Goal: Task Accomplishment & Management: Use online tool/utility

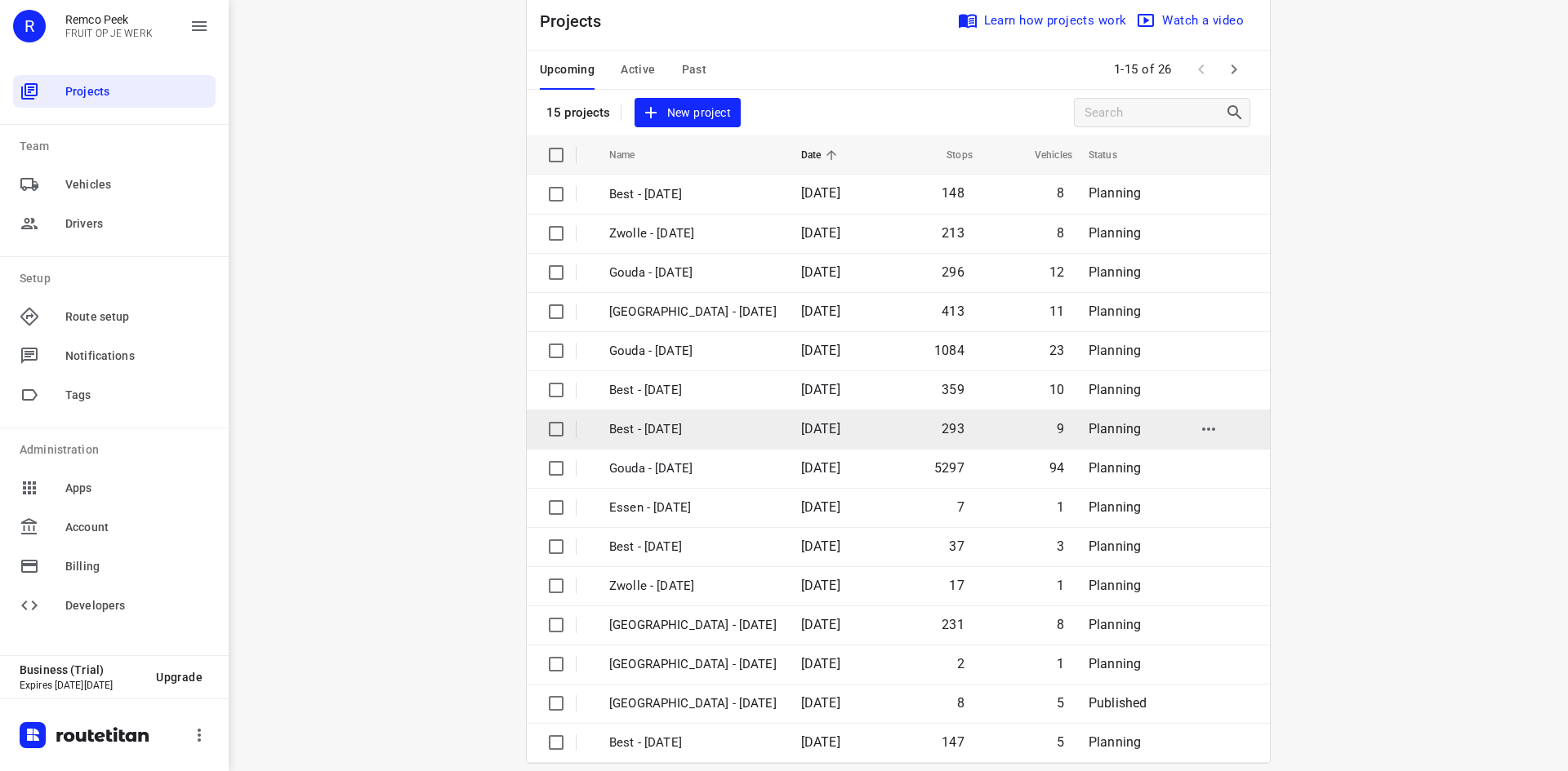
scroll to position [54, 0]
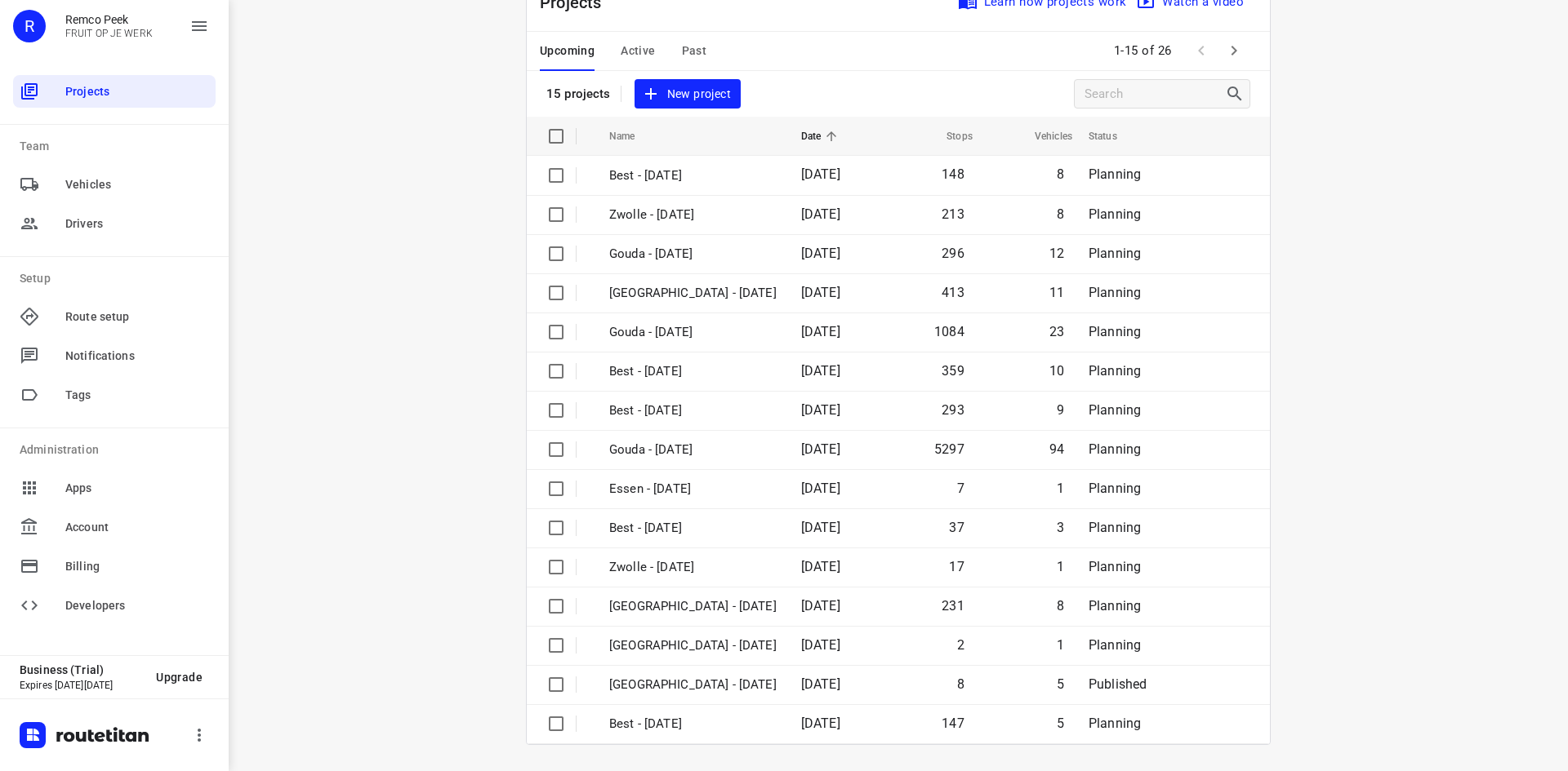
click at [410, 406] on div "i © 2025 Routetitan , © Stadia Maps , © OpenMapTiles © OpenStreetMap contributo…" at bounding box center [898, 385] width 1339 height 771
click at [629, 50] on span "Active" at bounding box center [638, 51] width 35 height 21
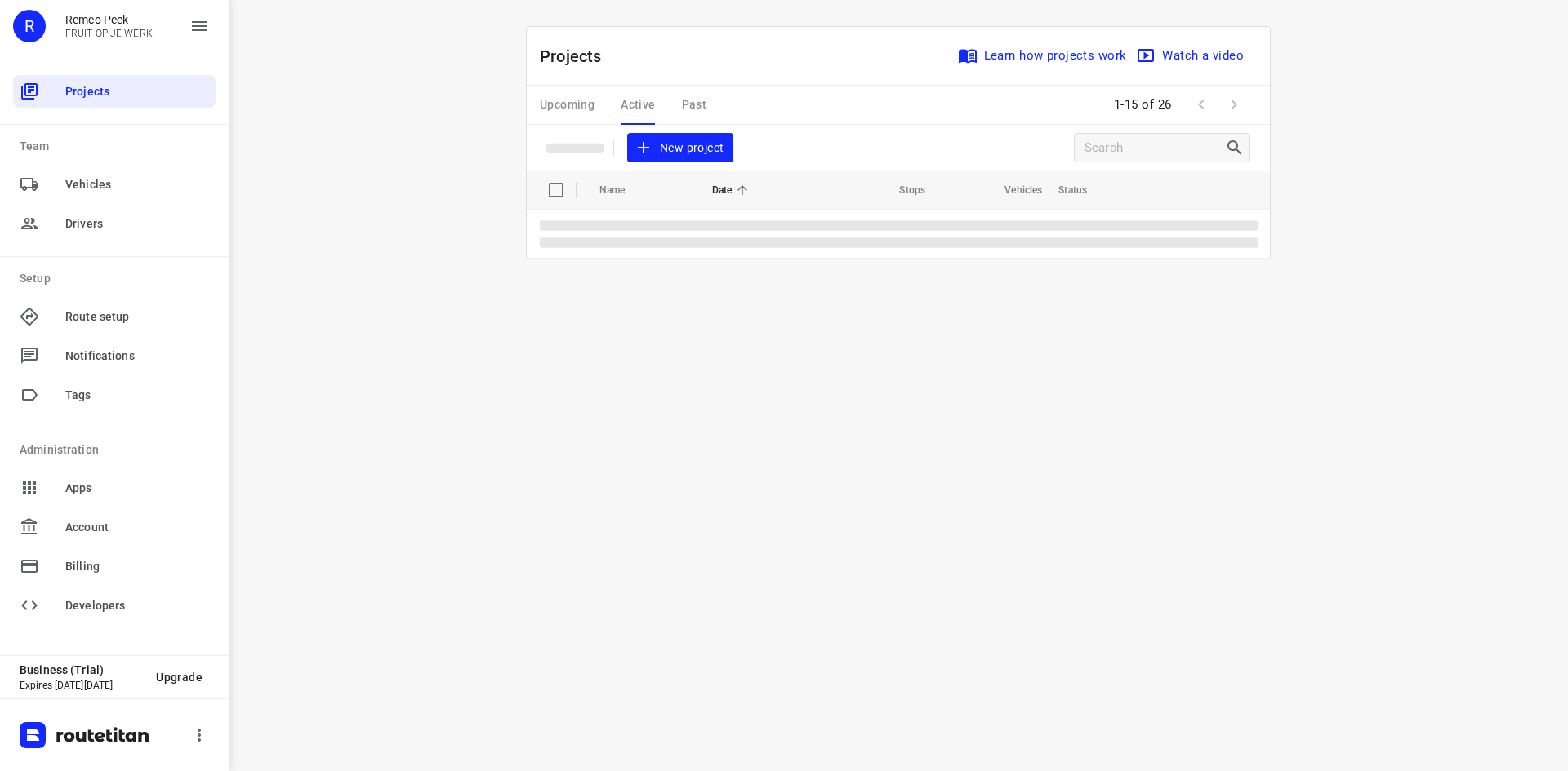
scroll to position [0, 0]
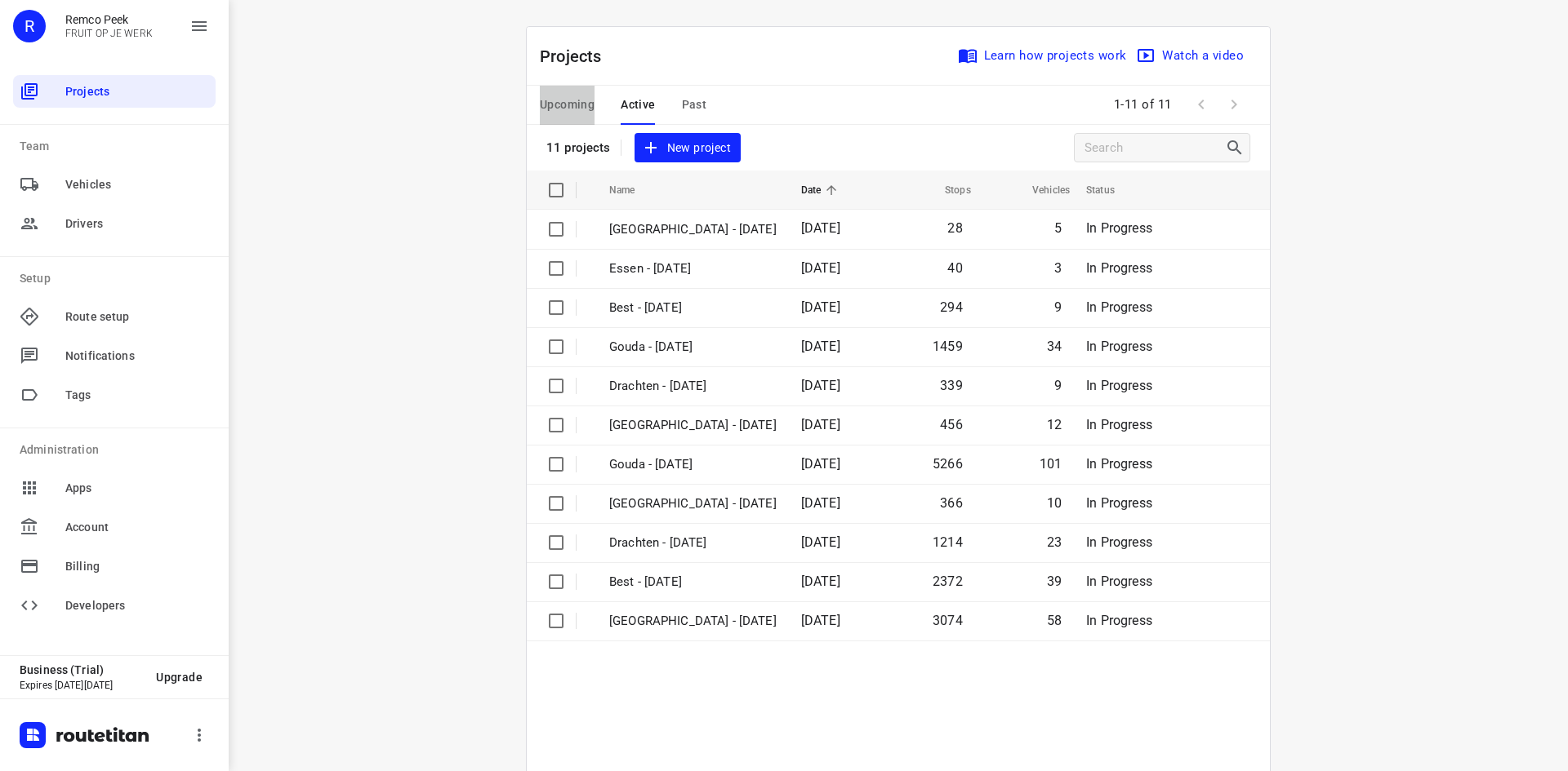
click at [564, 104] on span "Upcoming" at bounding box center [566, 105] width 55 height 21
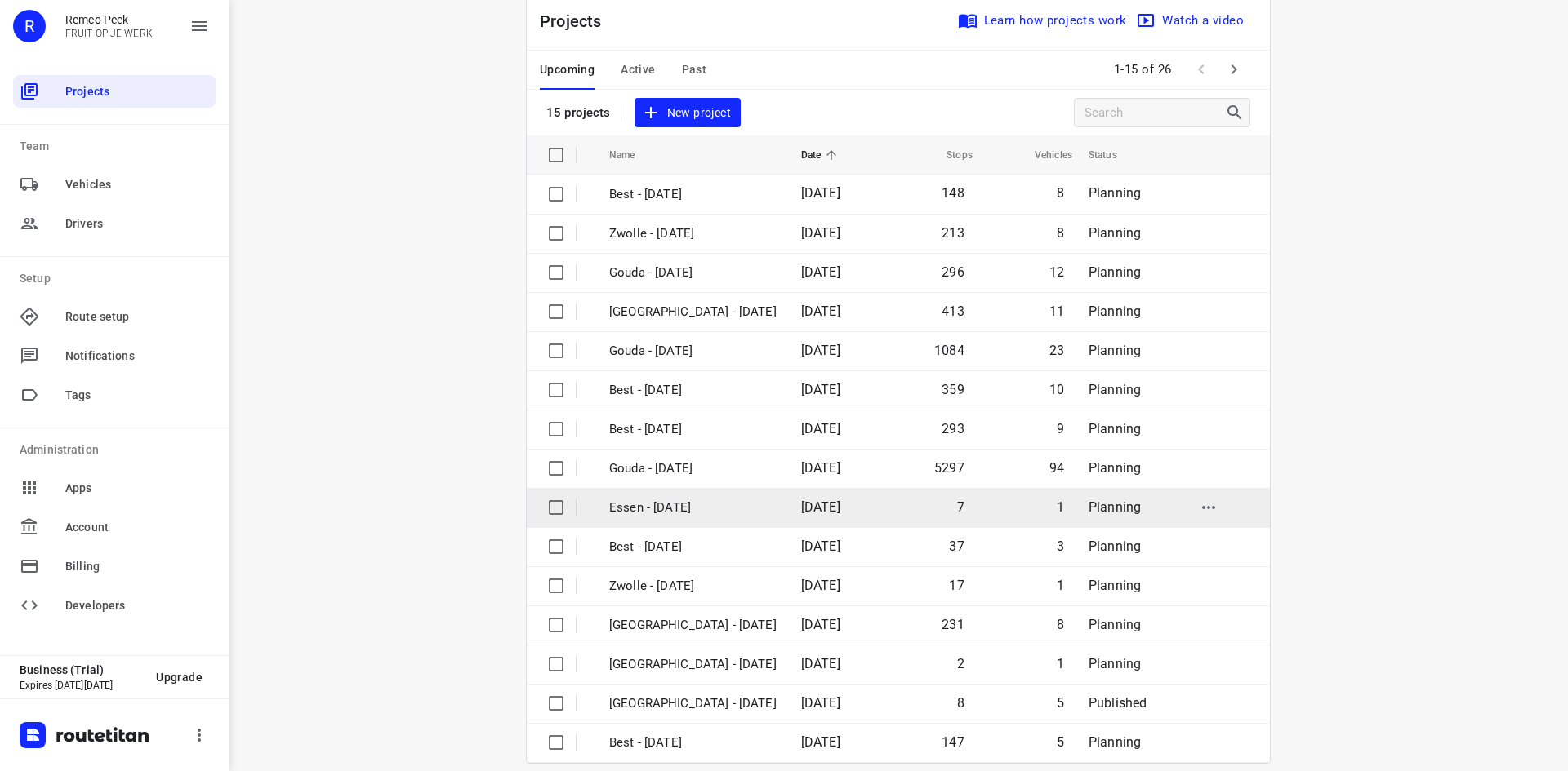
scroll to position [54, 0]
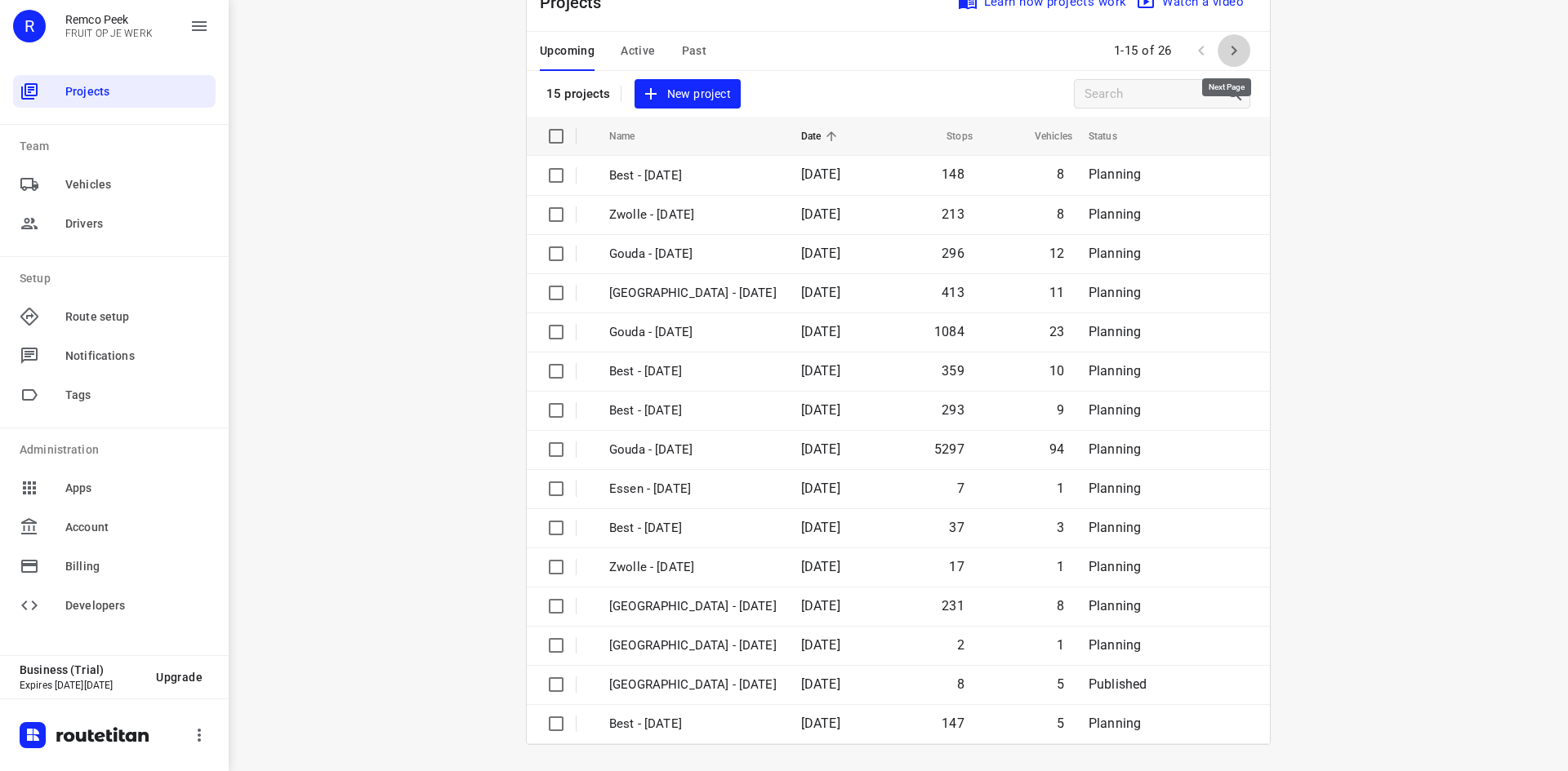
click at [1236, 43] on icon "button" at bounding box center [1234, 50] width 20 height 20
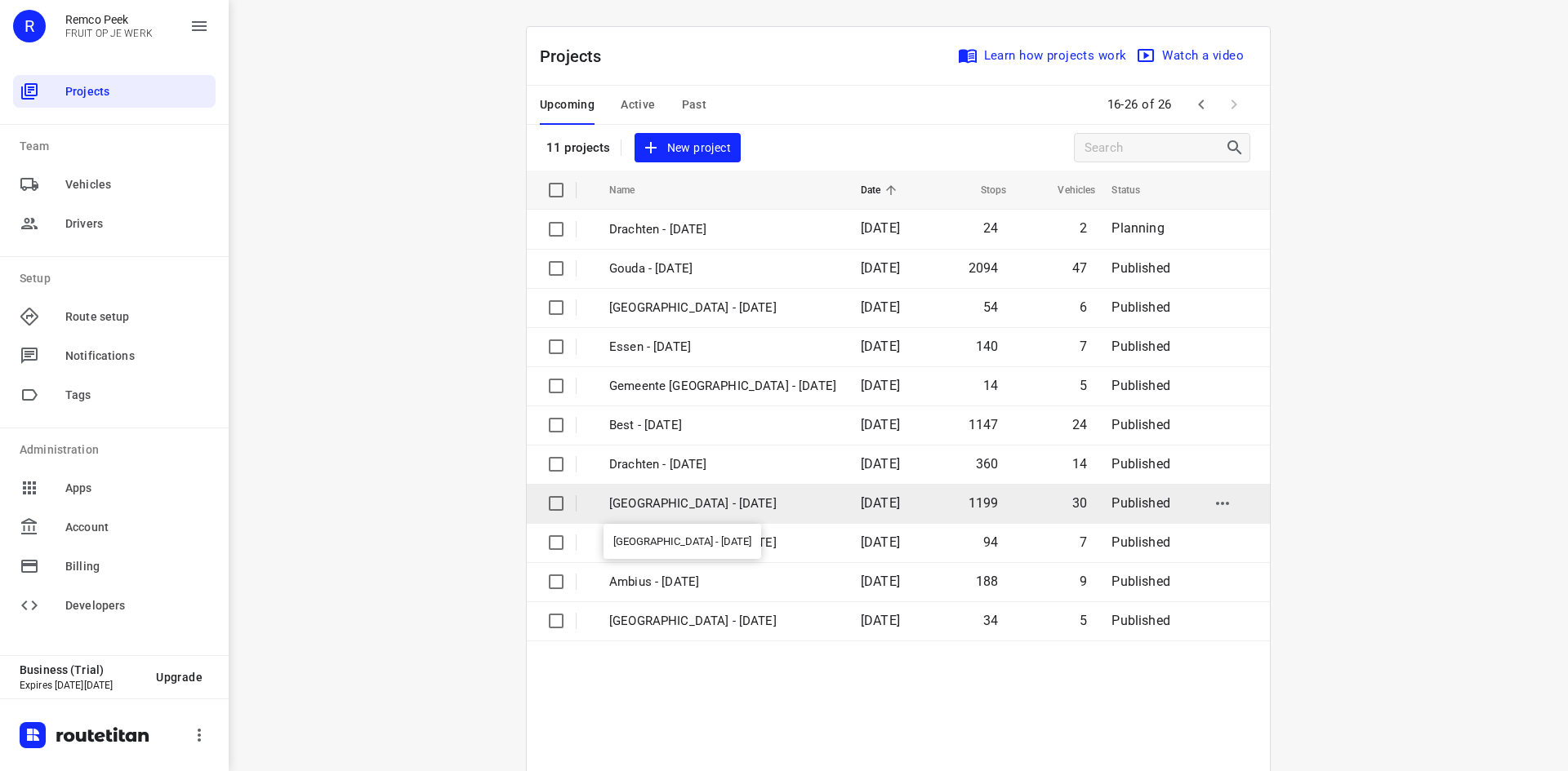
click at [719, 502] on p "[GEOGRAPHIC_DATA] - [DATE]" at bounding box center [723, 504] width 227 height 19
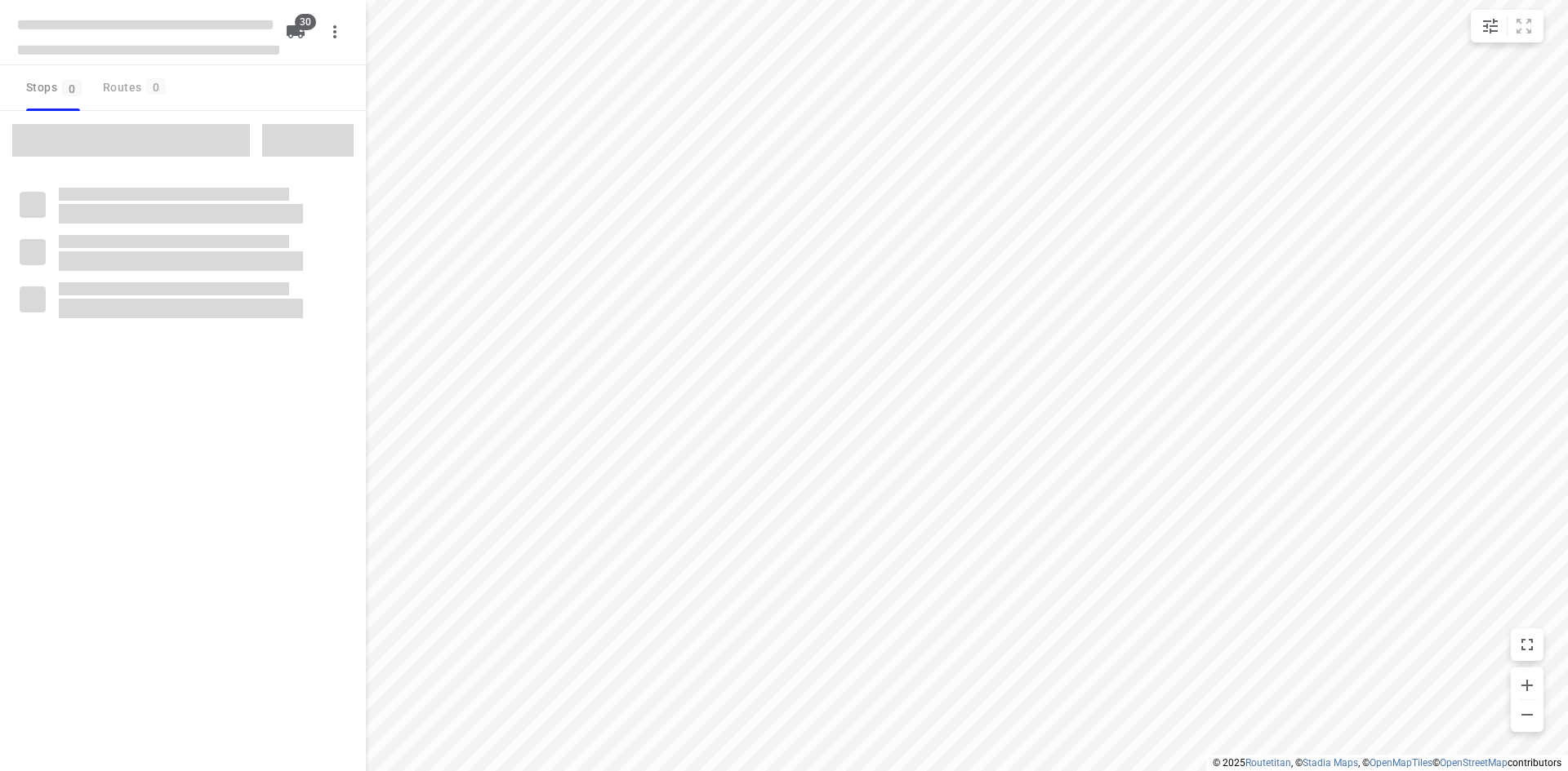
checkbox input "true"
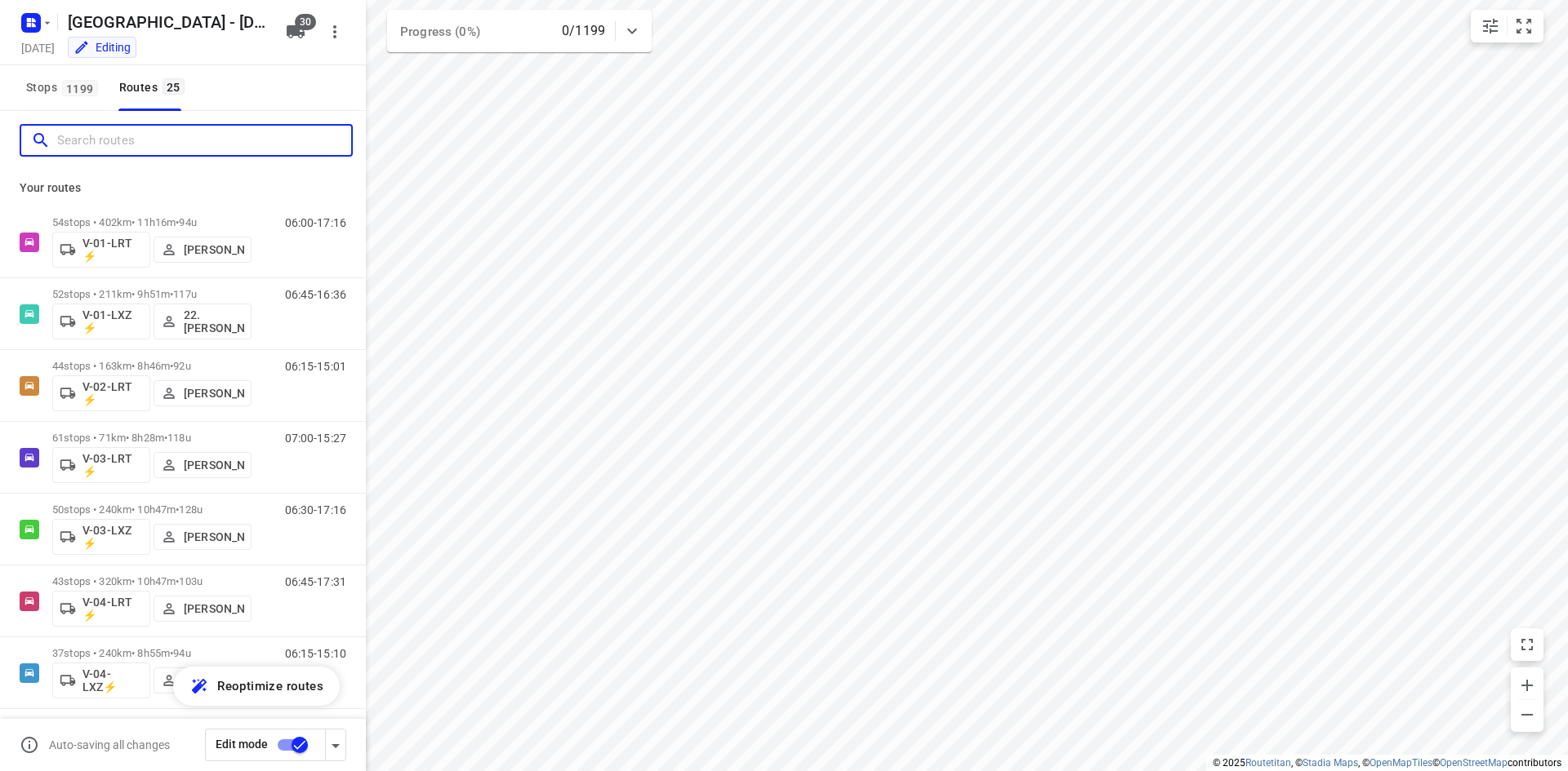
click at [210, 138] on input "Search routes" at bounding box center [204, 140] width 294 height 25
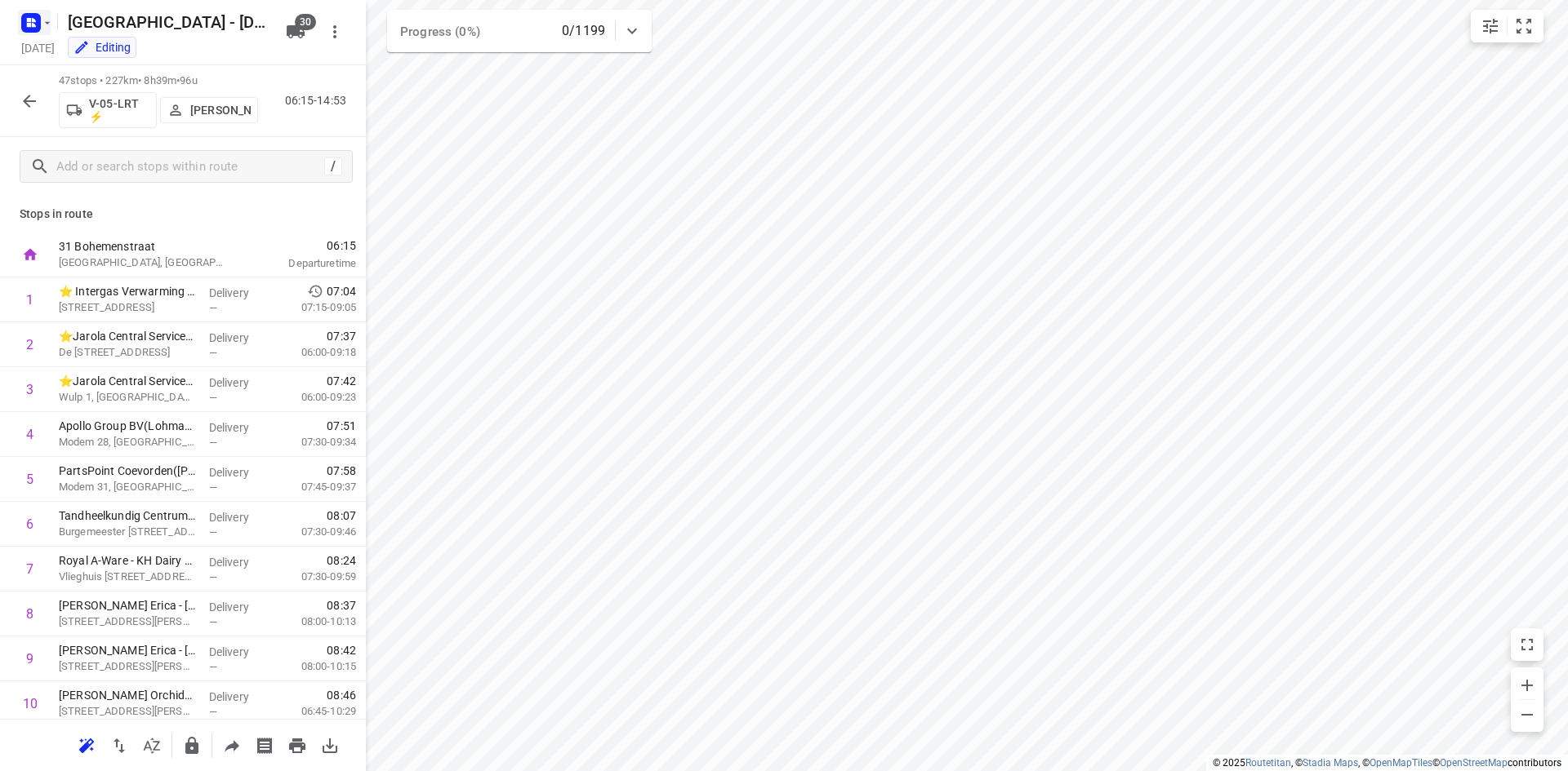
click at [24, 22] on rect "button" at bounding box center [31, 22] width 20 height 20
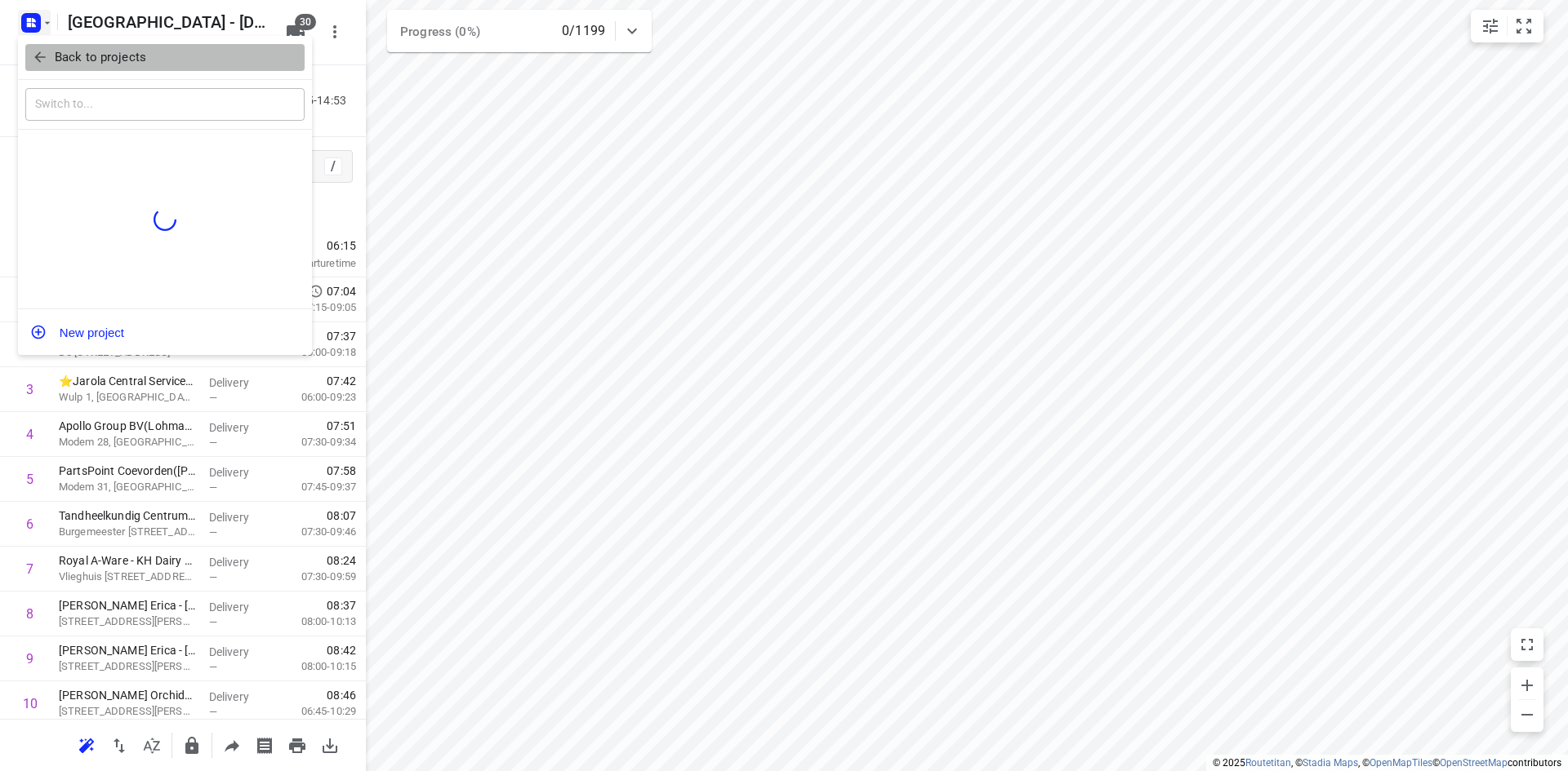
click at [37, 49] on icon "button" at bounding box center [40, 57] width 16 height 16
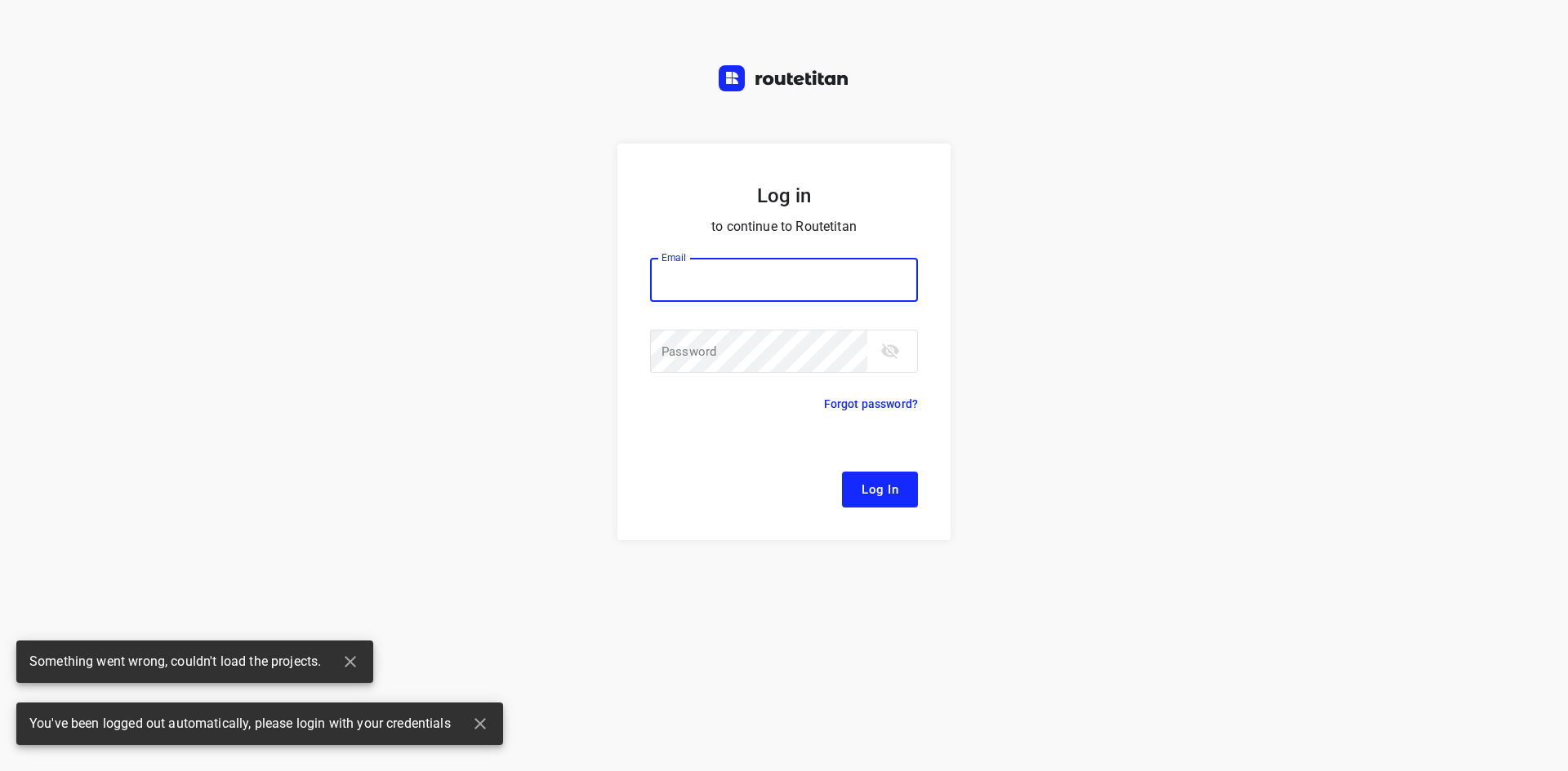
type input "[EMAIL_ADDRESS][DOMAIN_NAME]"
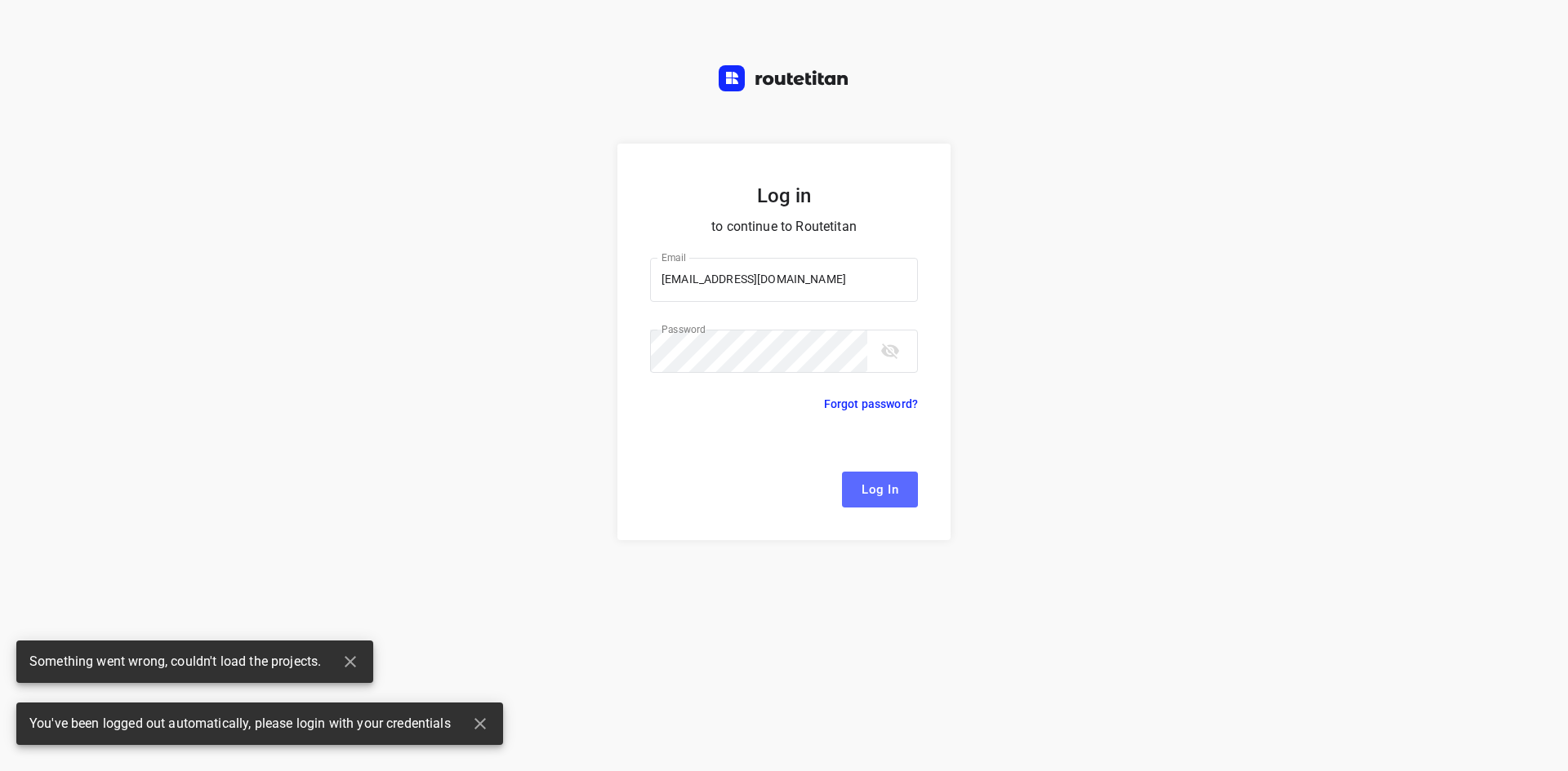
click at [848, 486] on button "Log In" at bounding box center [880, 489] width 76 height 35
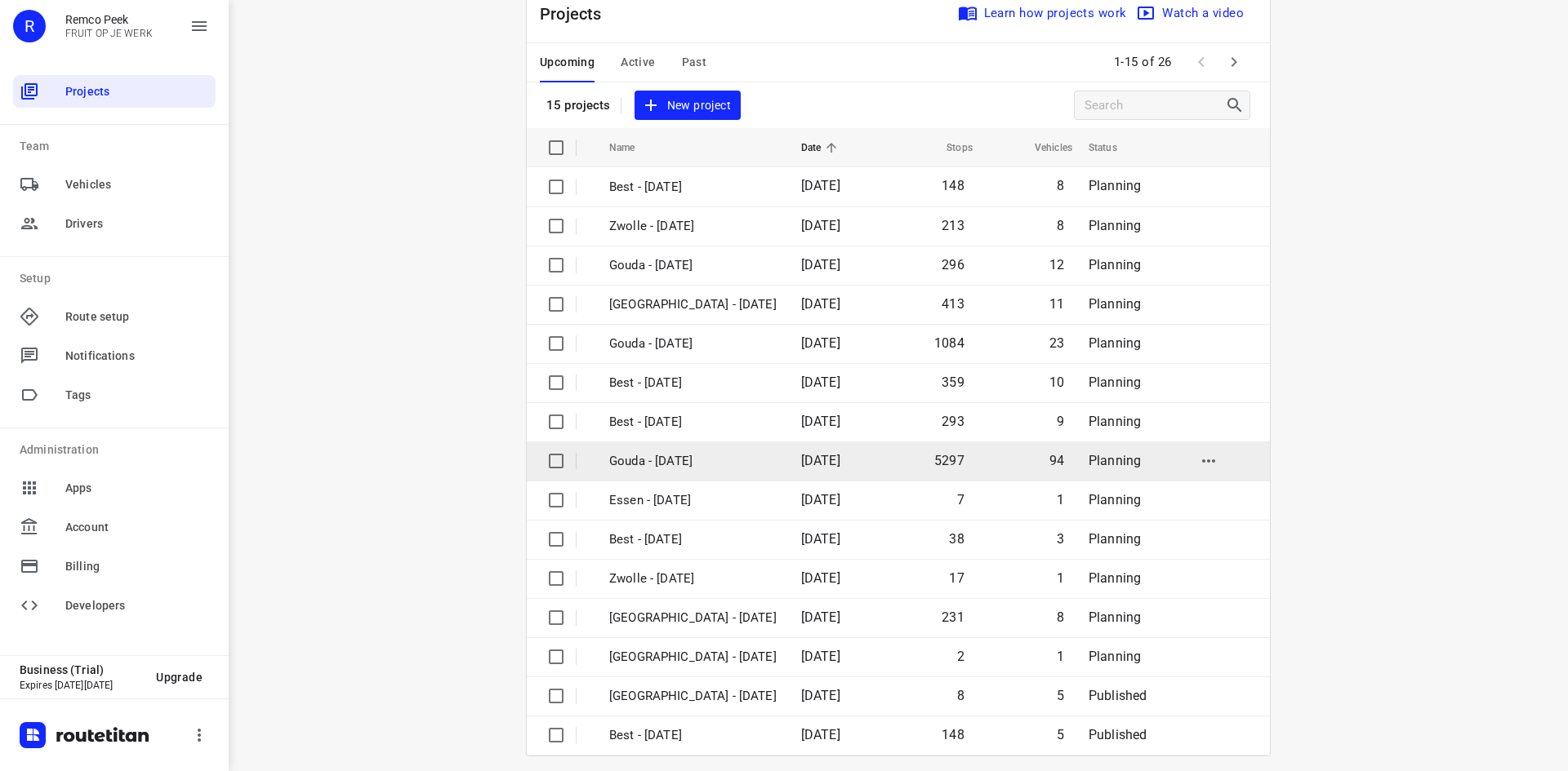
scroll to position [54, 0]
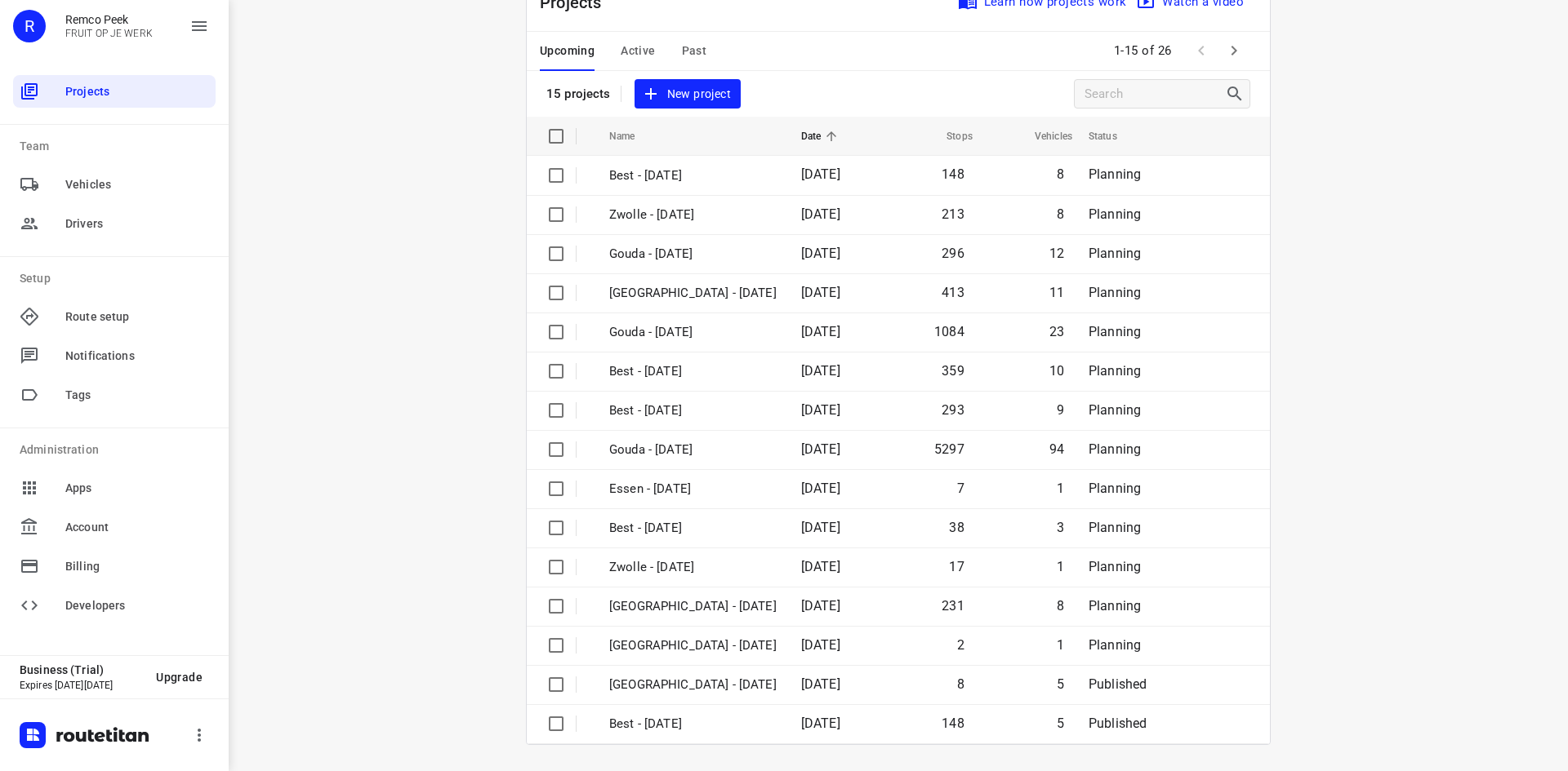
click at [636, 43] on span "Active" at bounding box center [638, 51] width 35 height 21
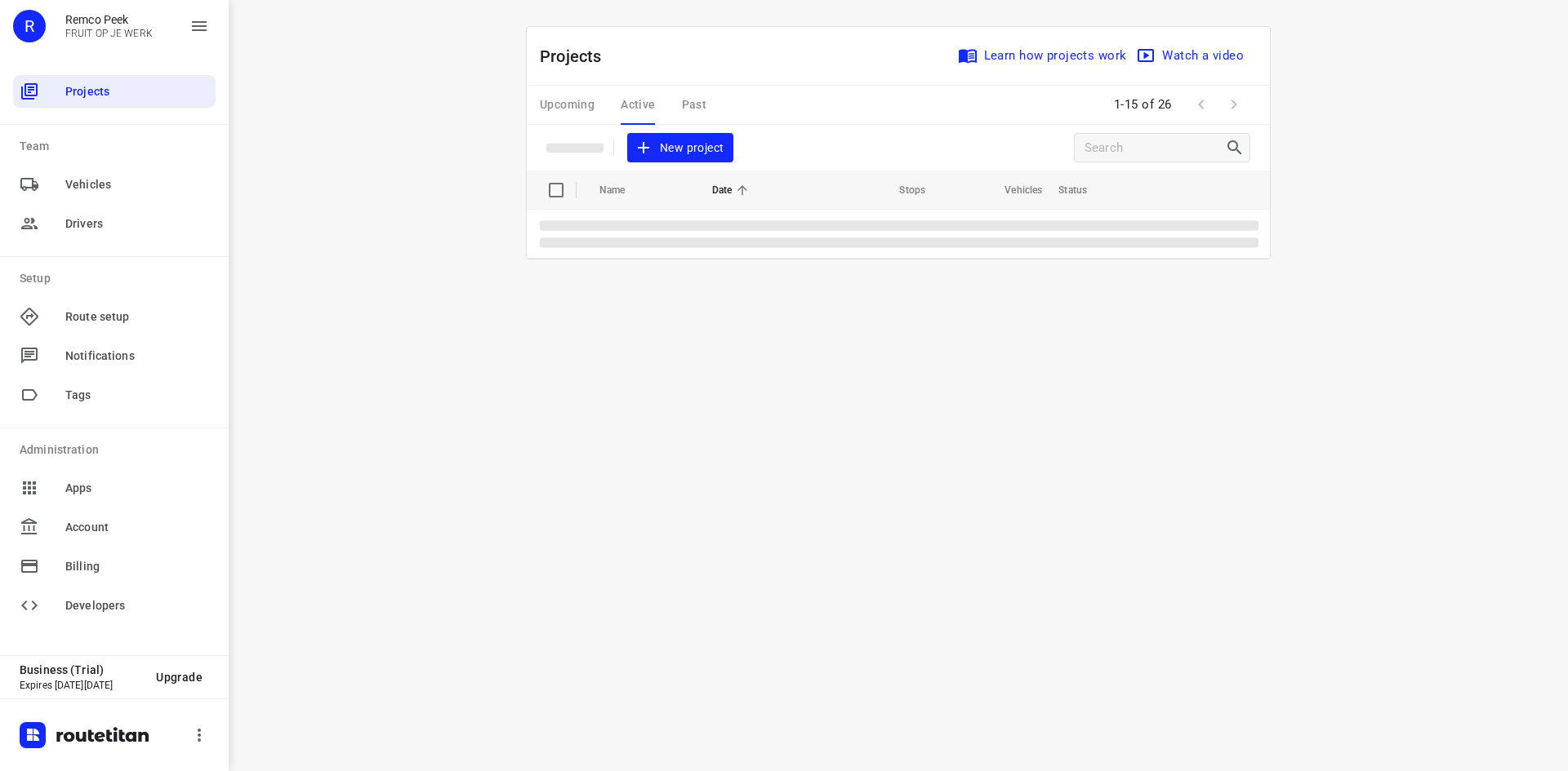
scroll to position [0, 0]
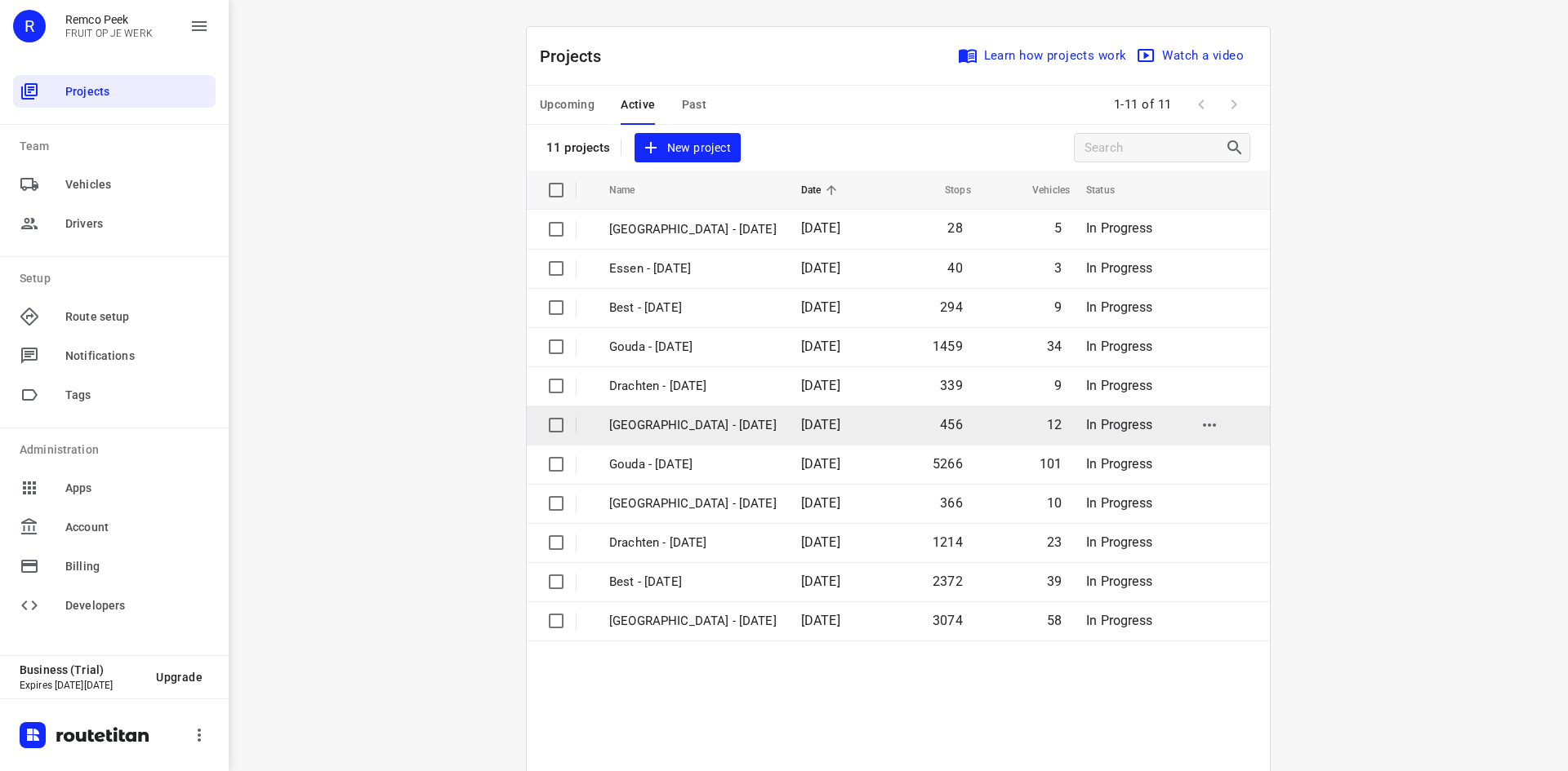
click at [700, 428] on p "[GEOGRAPHIC_DATA] - [DATE]" at bounding box center [693, 426] width 167 height 19
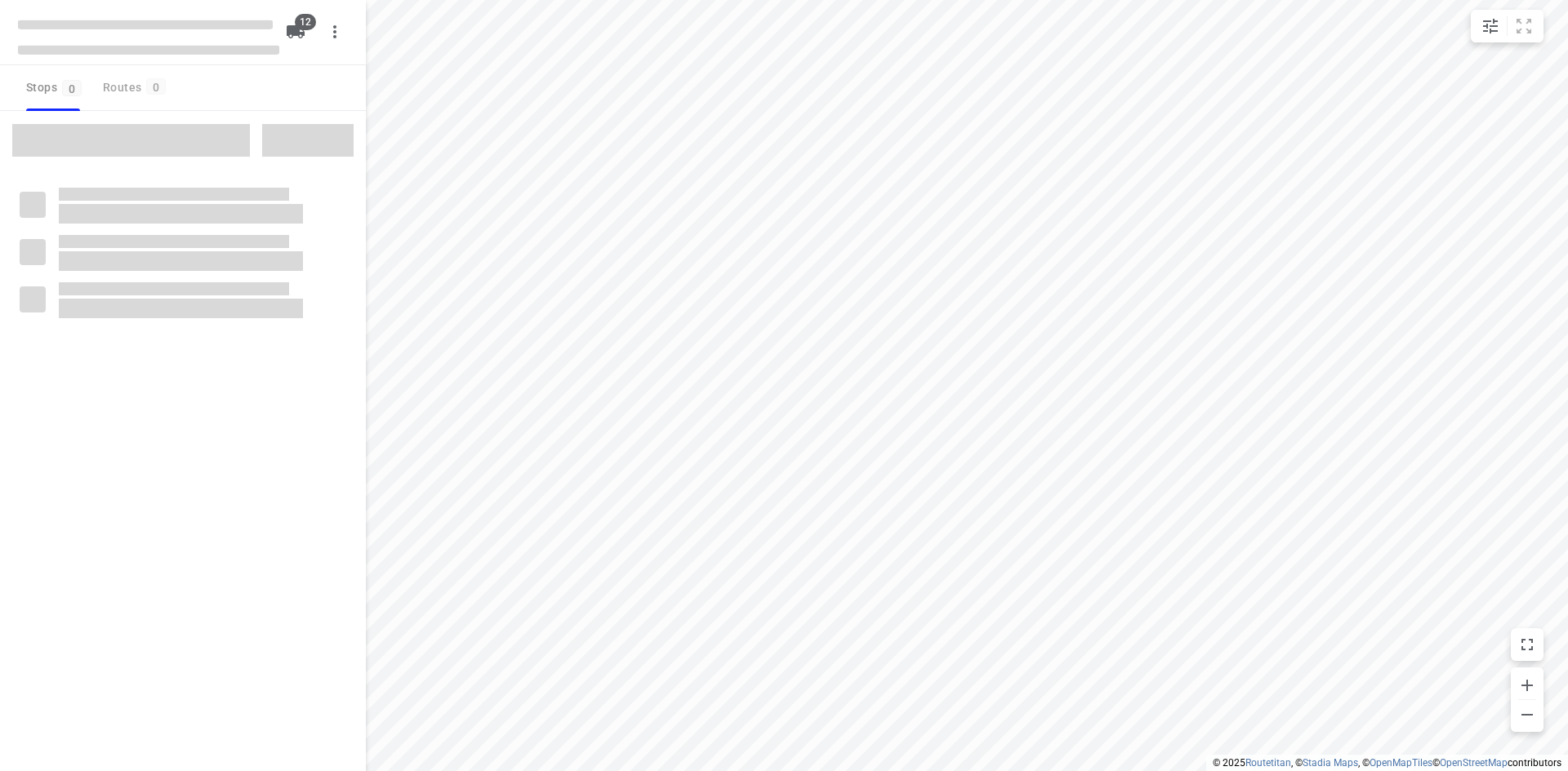
checkbox input "true"
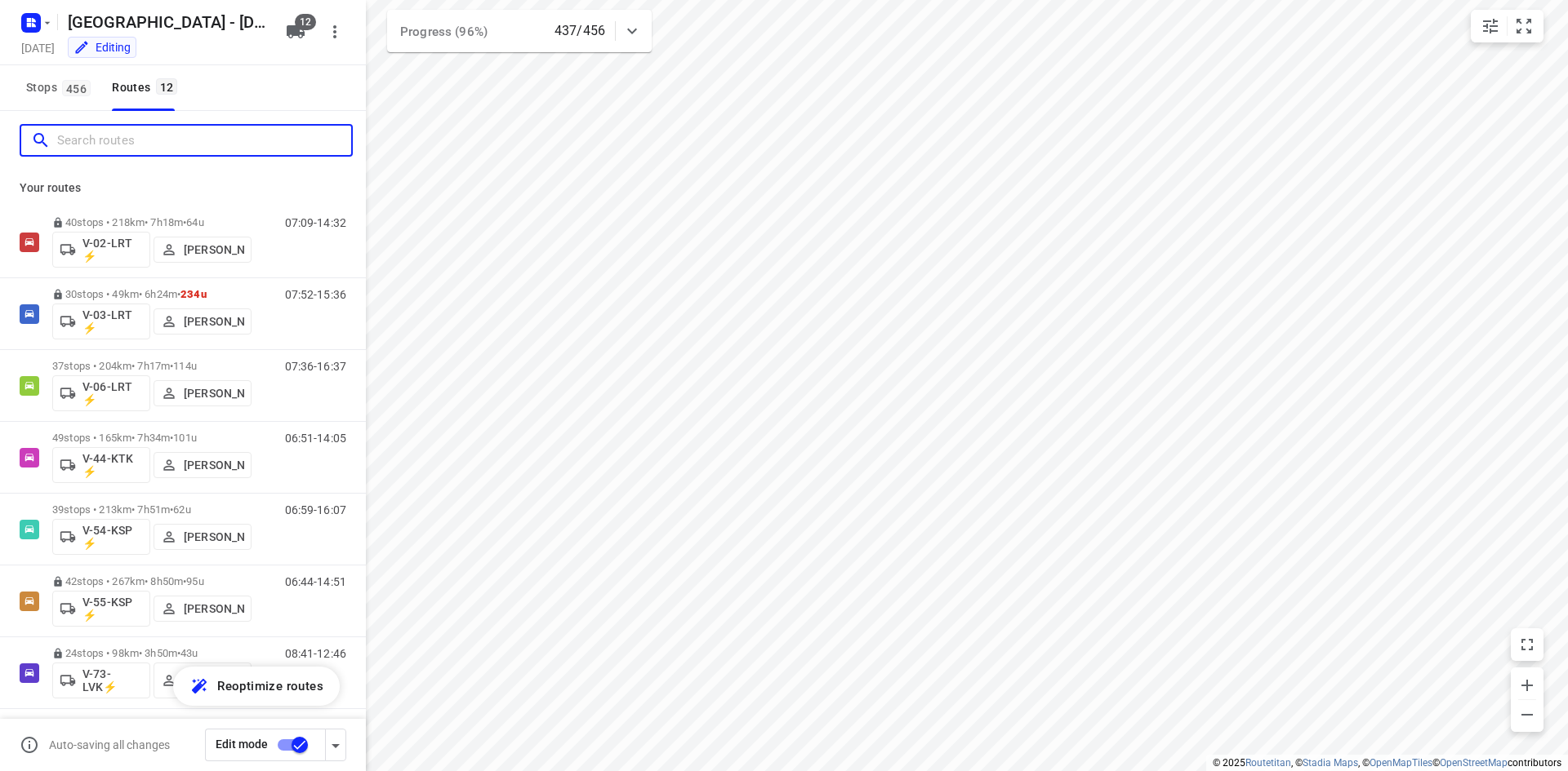
click at [193, 145] on input "Search routes" at bounding box center [204, 140] width 294 height 25
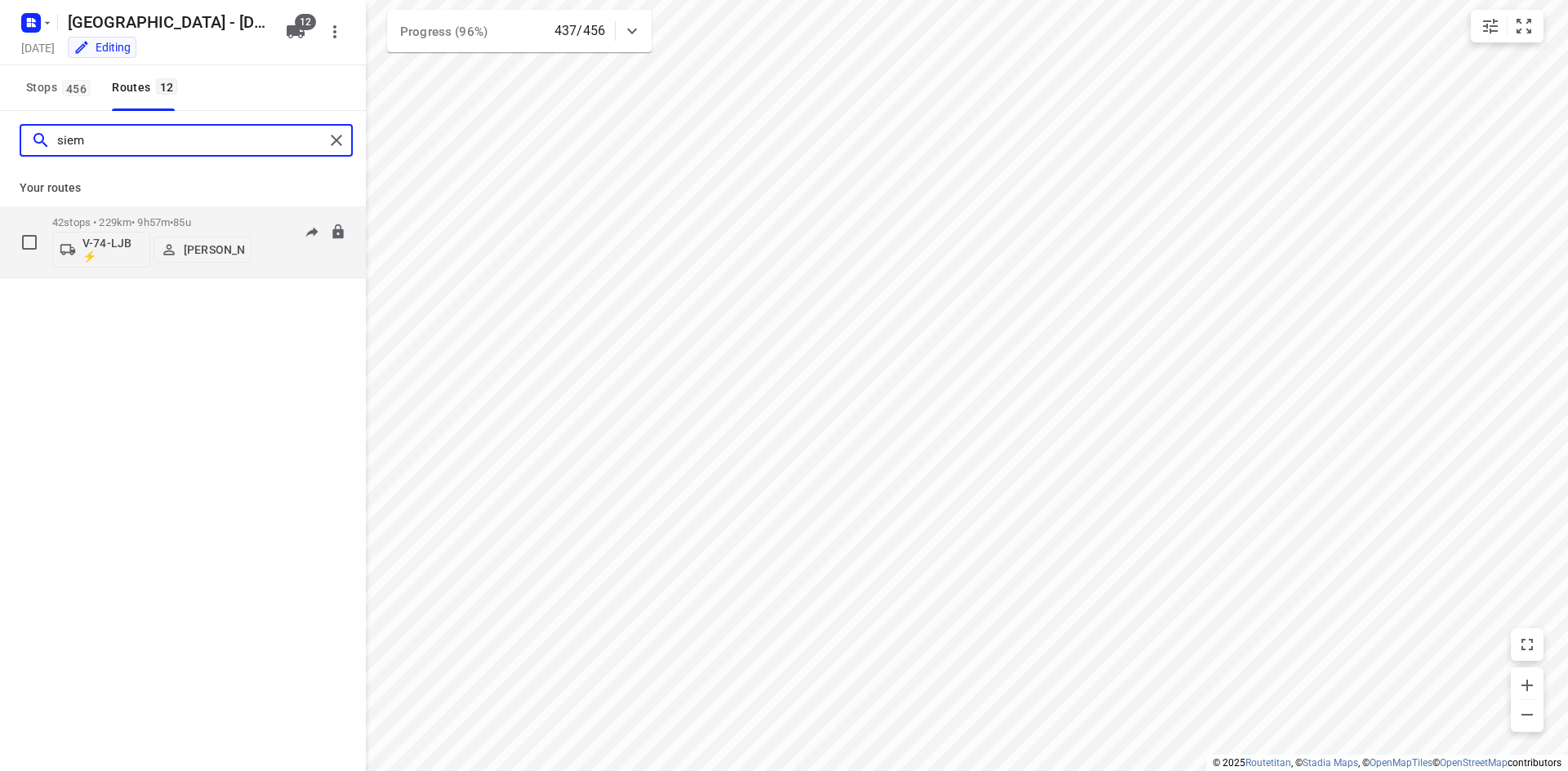
type input "siem"
click at [278, 238] on div "06:54-16:38" at bounding box center [306, 246] width 81 height 60
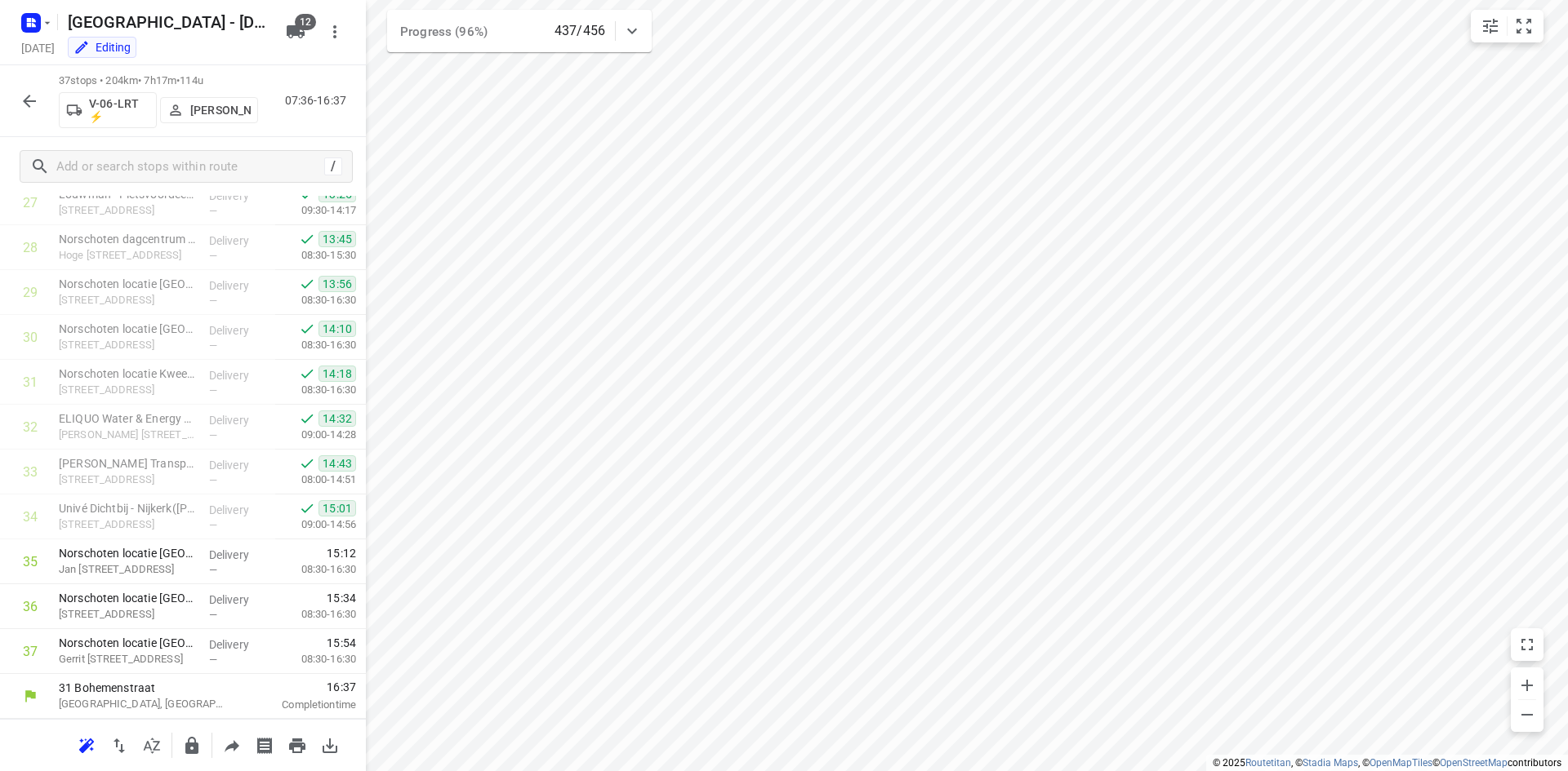
scroll to position [1264, 0]
click at [35, 93] on icon "button" at bounding box center [29, 101] width 20 height 20
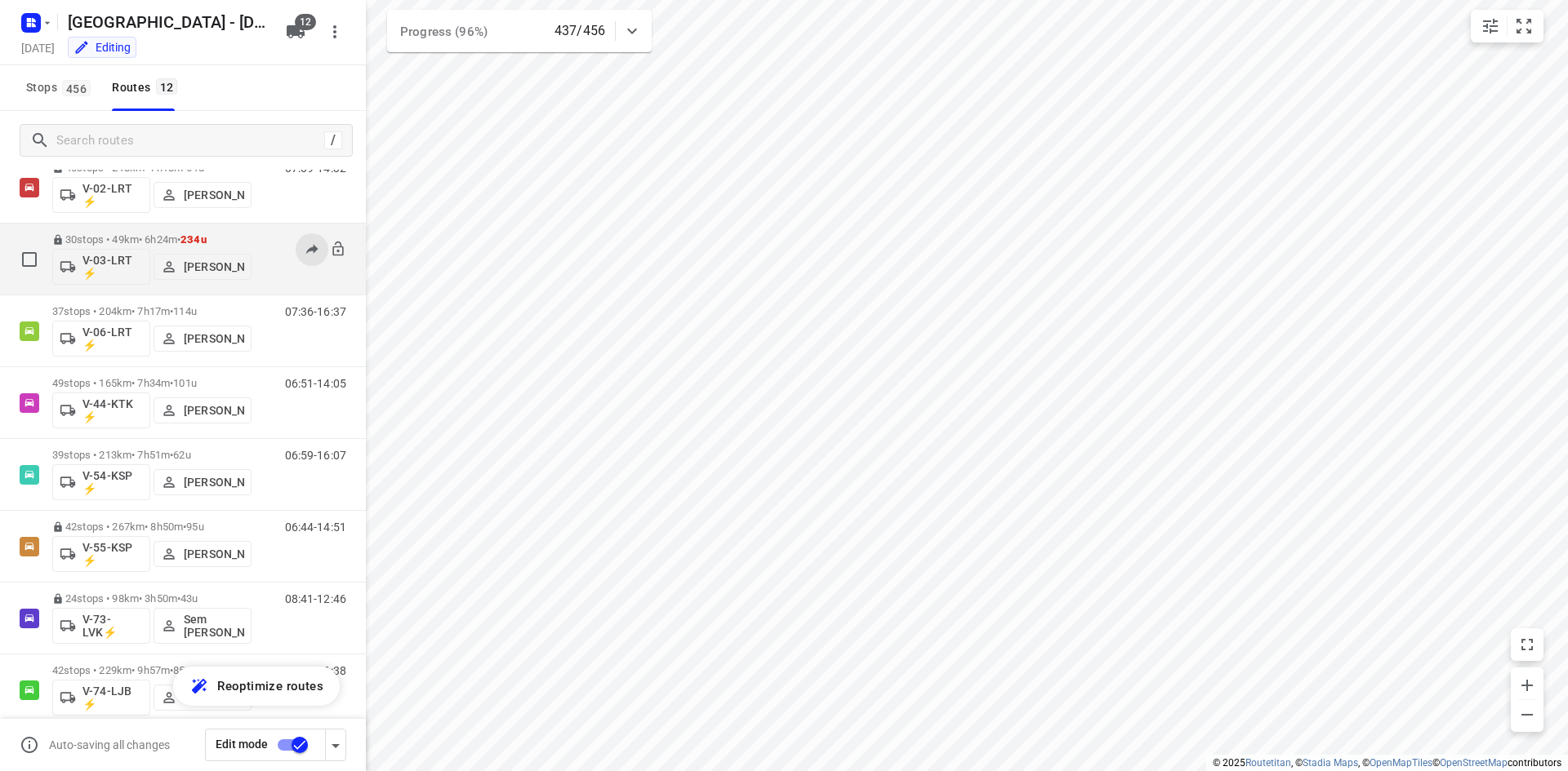
scroll to position [81, 0]
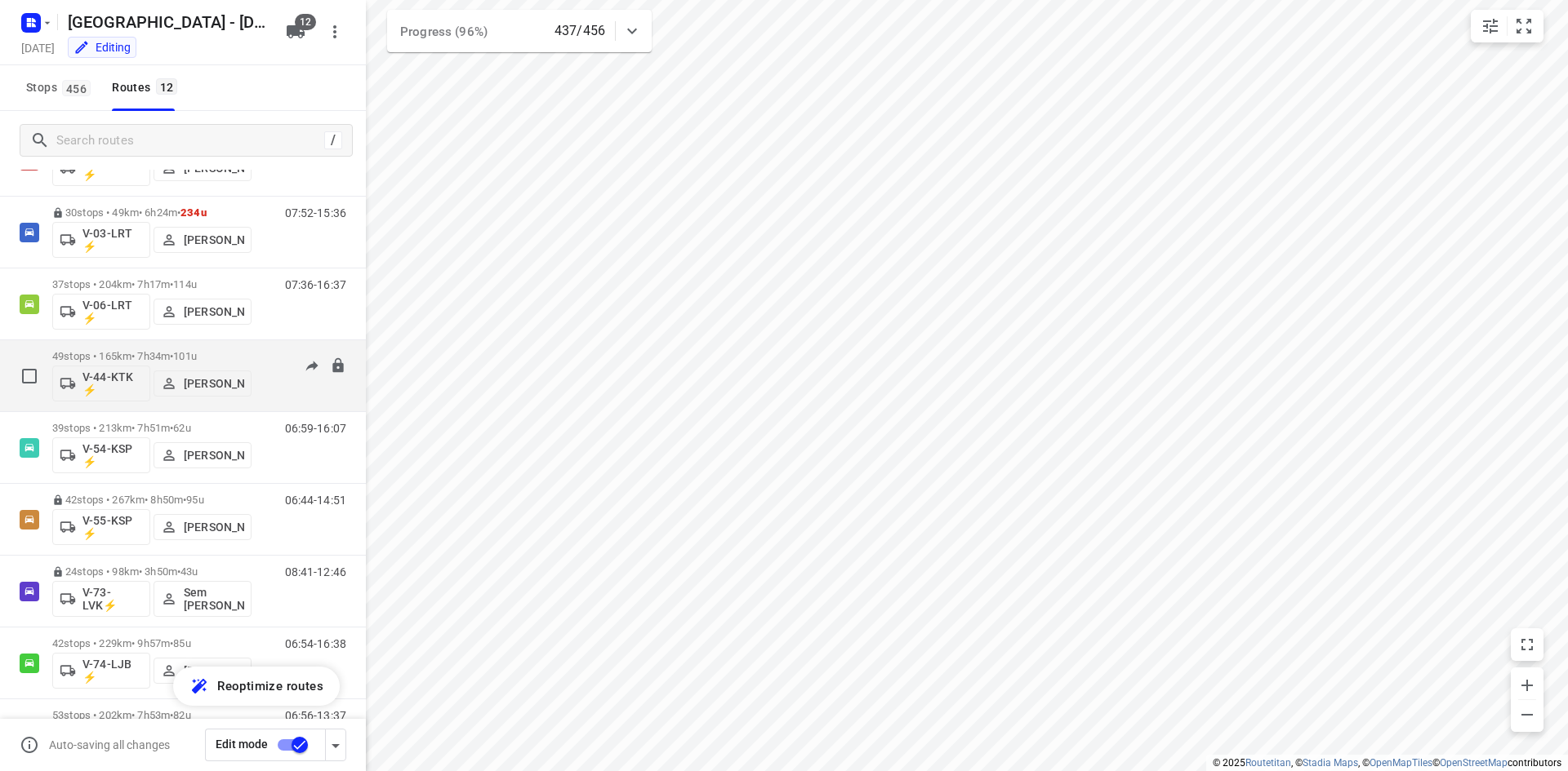
click at [285, 394] on div "06:51-14:05" at bounding box center [306, 380] width 81 height 60
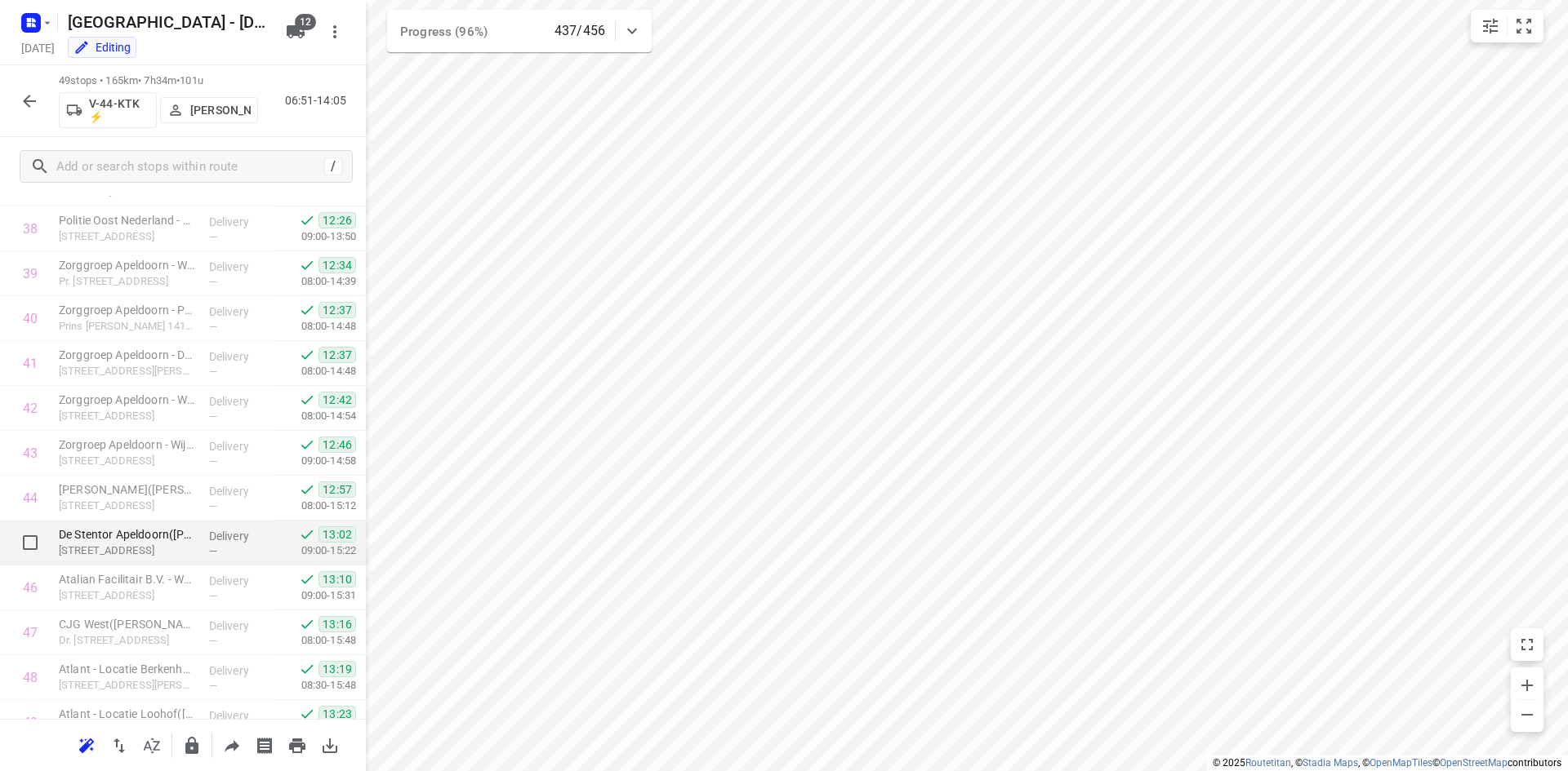
scroll to position [1802, 0]
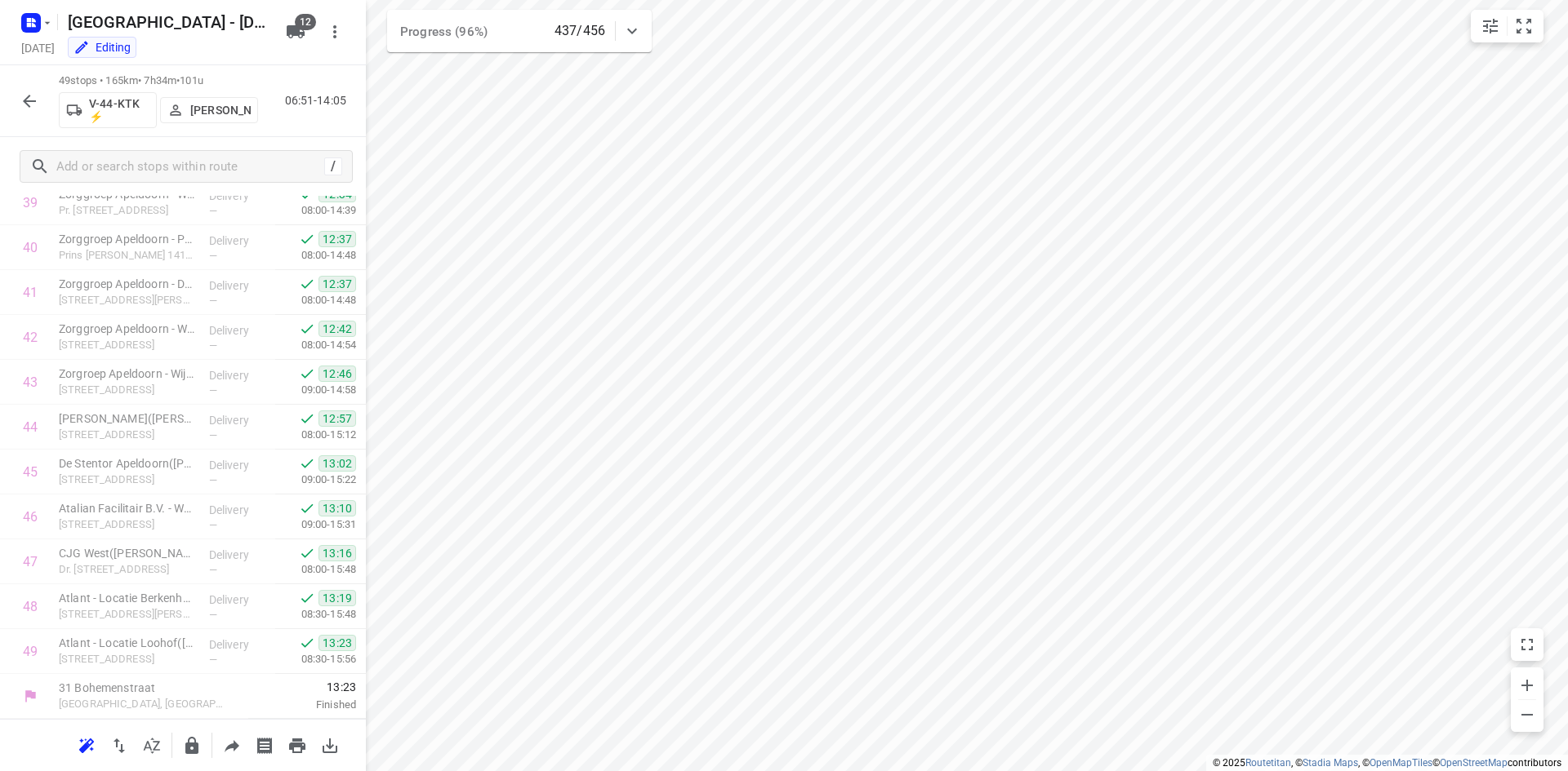
click at [26, 97] on icon "button" at bounding box center [29, 101] width 20 height 20
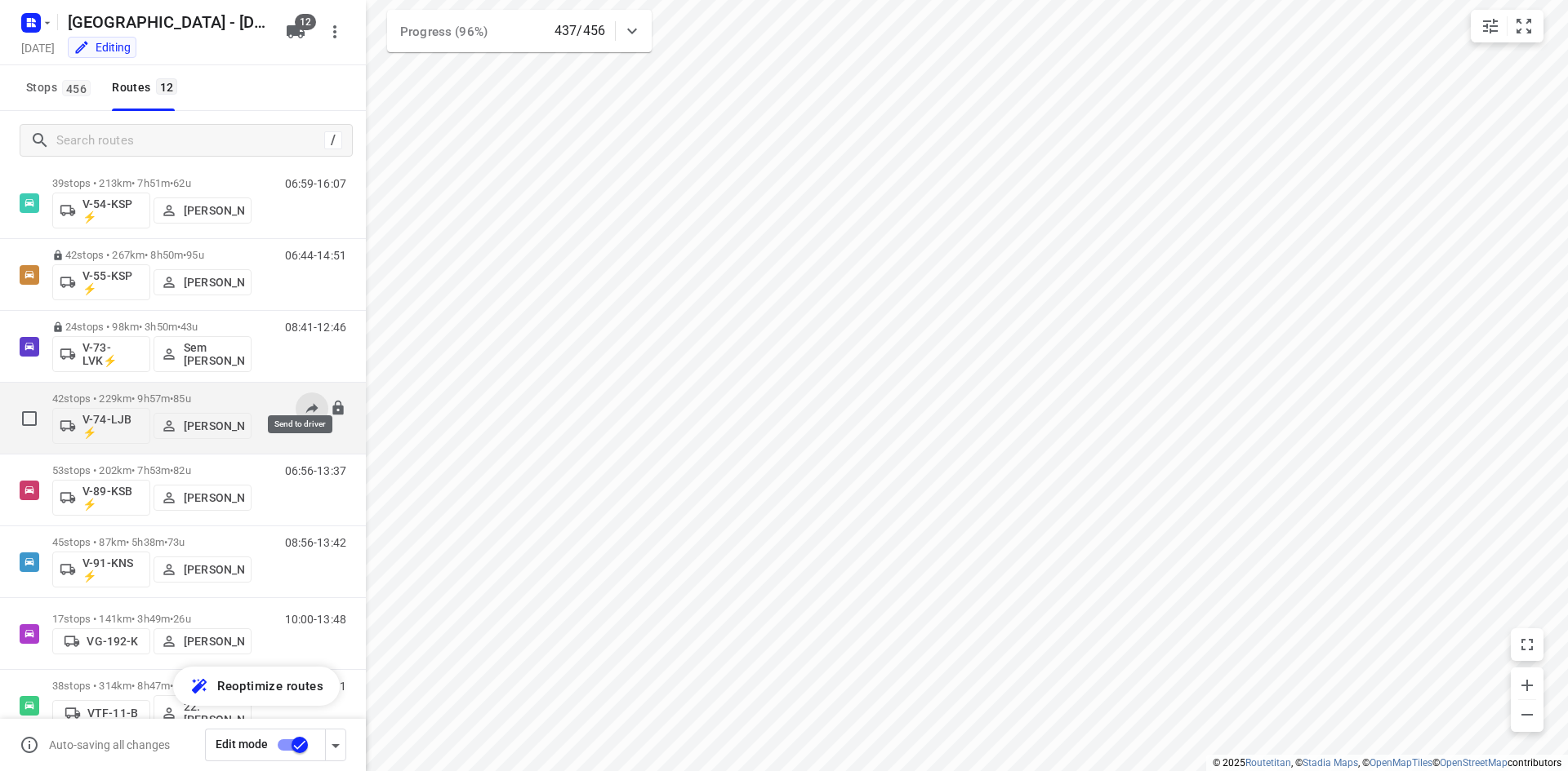
scroll to position [366, 0]
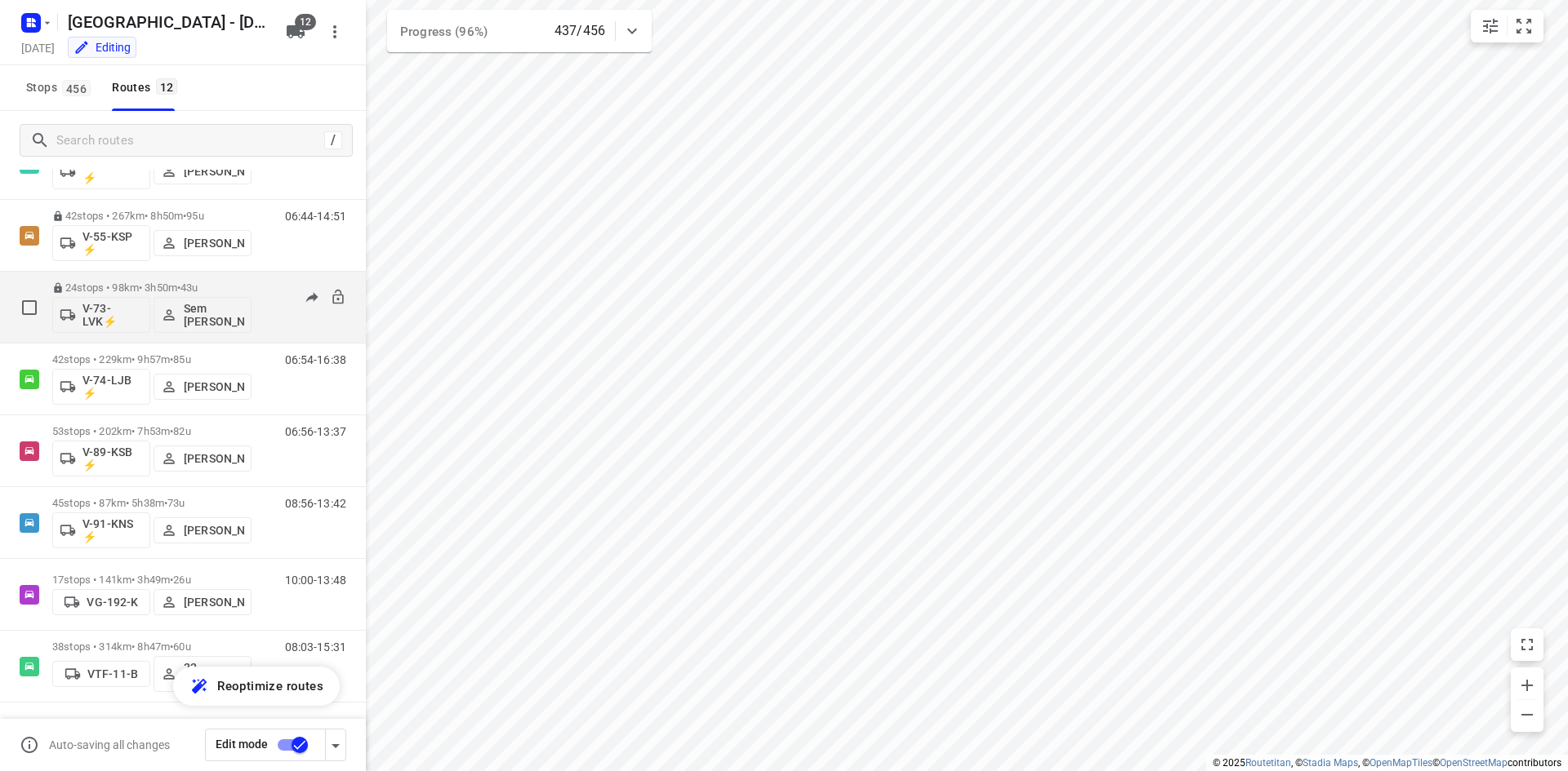
click at [277, 317] on div "08:41-12:46" at bounding box center [306, 311] width 81 height 60
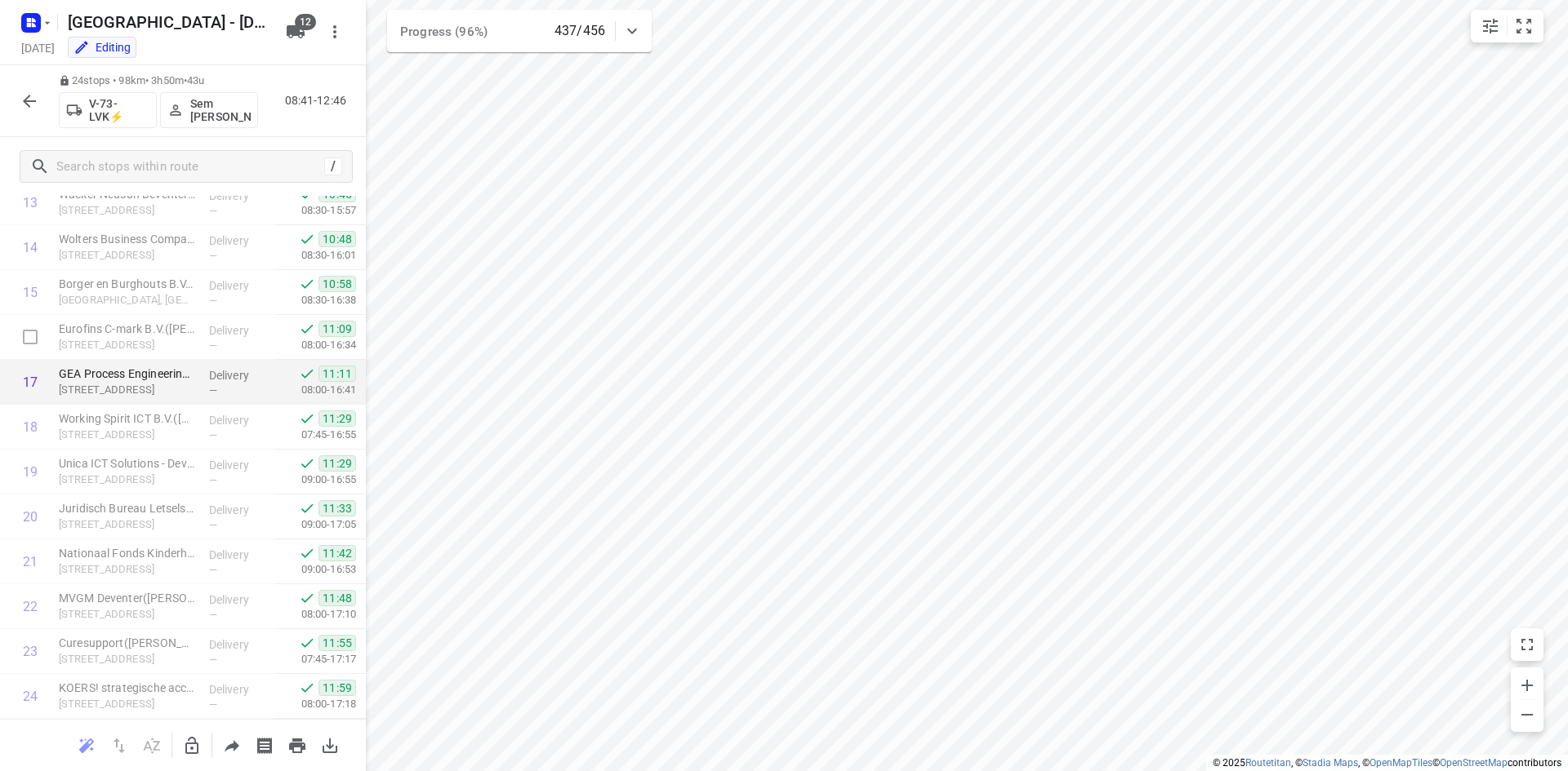
scroll to position [681, 0]
